Goal: Check status

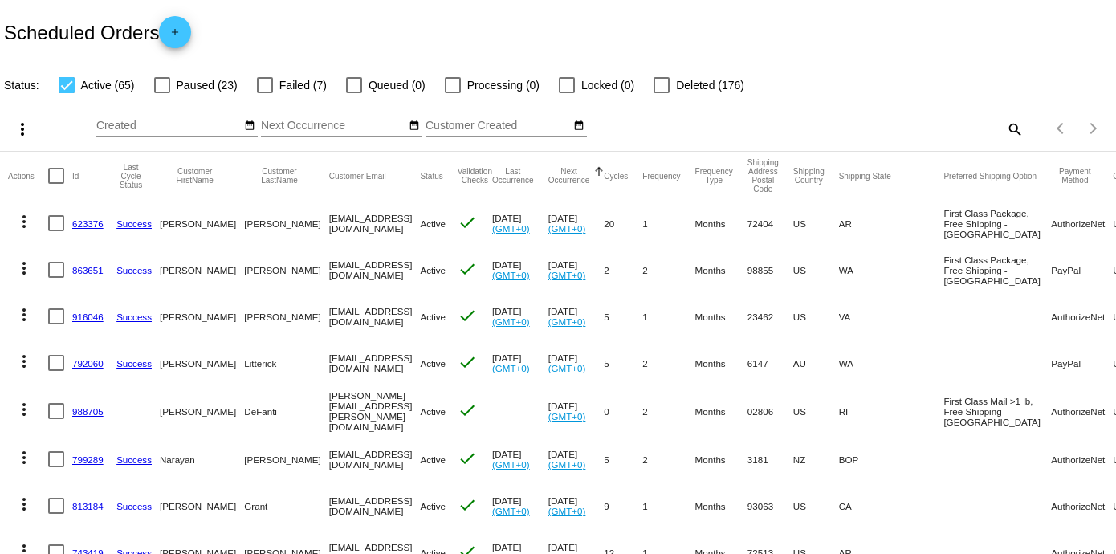
click at [64, 86] on div at bounding box center [67, 85] width 16 height 16
click at [66, 93] on input "Active (65)" at bounding box center [66, 93] width 1 height 1
checkbox input "false"
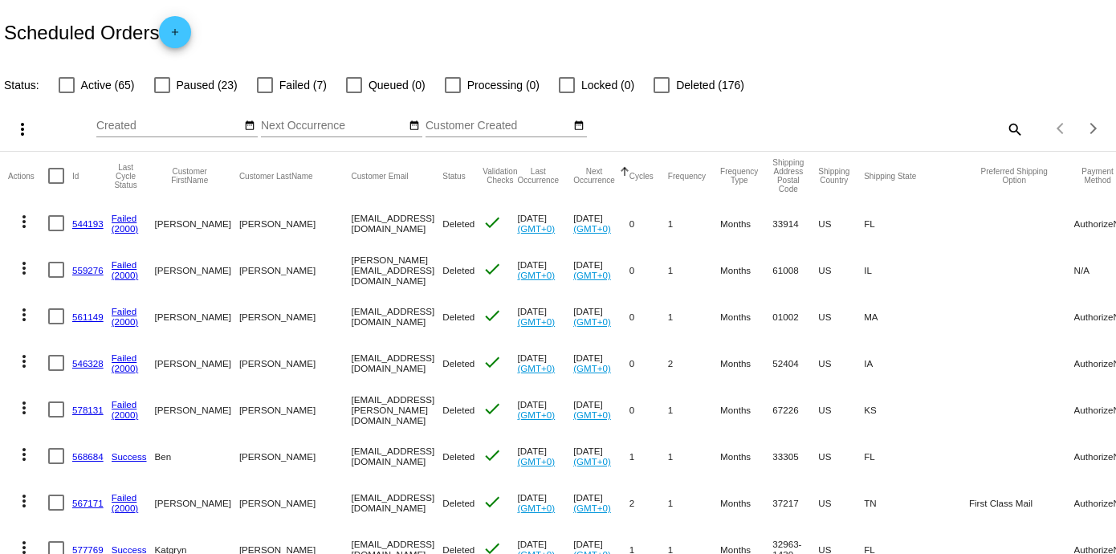
click at [266, 81] on div at bounding box center [265, 85] width 16 height 16
click at [265, 93] on input "Failed (7)" at bounding box center [264, 93] width 1 height 1
checkbox input "true"
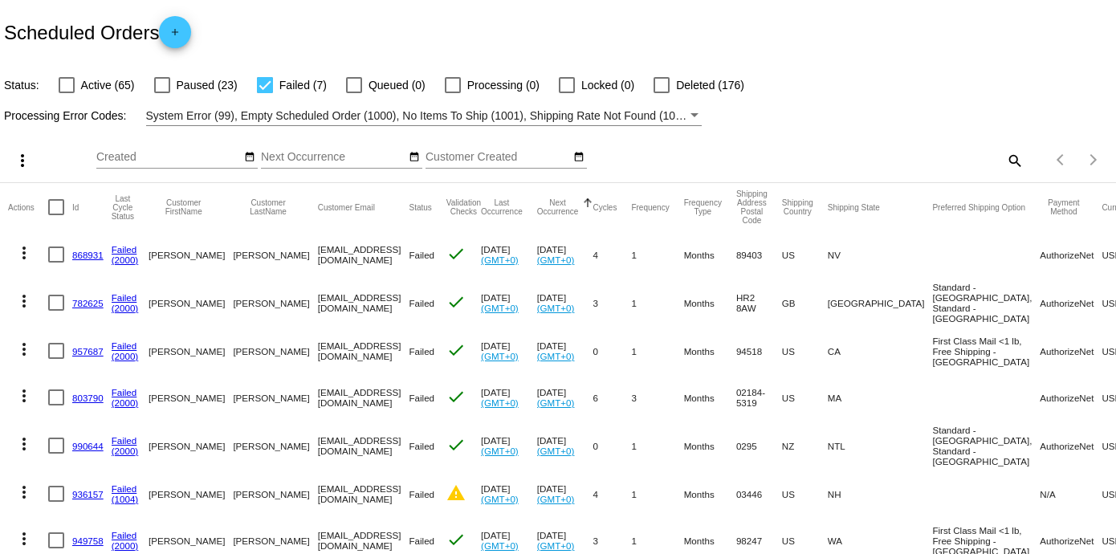
drag, startPoint x: 173, startPoint y: 256, endPoint x: 148, endPoint y: 256, distance: 24.9
click at [149, 256] on mat-cell "[PERSON_NAME]" at bounding box center [191, 254] width 84 height 47
drag, startPoint x: 356, startPoint y: 255, endPoint x: 242, endPoint y: 255, distance: 114.0
click at [242, 255] on mat-row "more_vert 868931 Failed (2000) [PERSON_NAME] [EMAIL_ADDRESS][DOMAIN_NAME] Faile…" at bounding box center [646, 254] width 1276 height 47
copy mat-row "[EMAIL_ADDRESS][DOMAIN_NAME]"
